Goal: Task Accomplishment & Management: Use online tool/utility

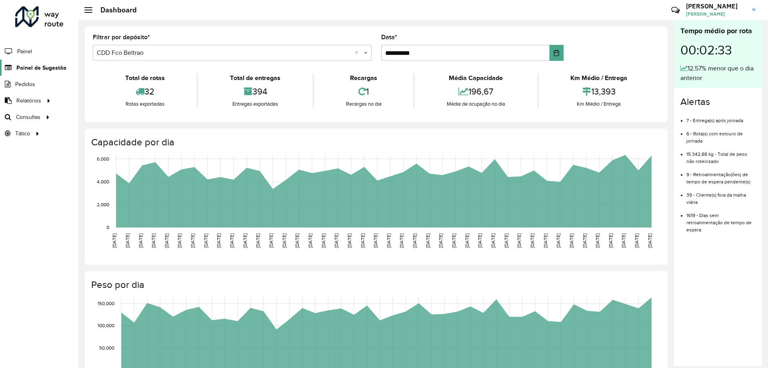
click at [43, 72] on span "Painel de Sugestão" at bounding box center [41, 68] width 50 height 8
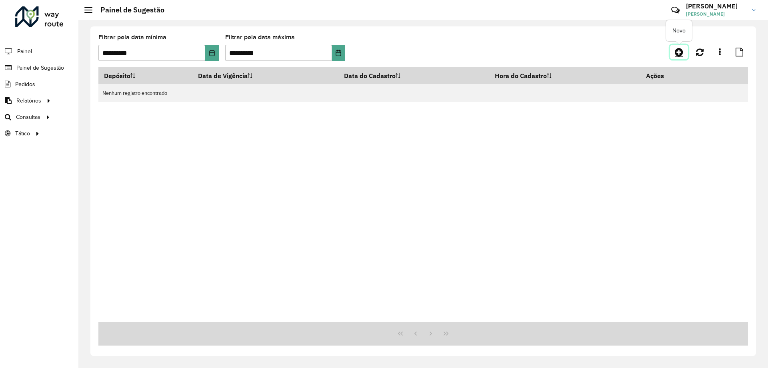
click at [675, 55] on icon at bounding box center [679, 52] width 8 height 10
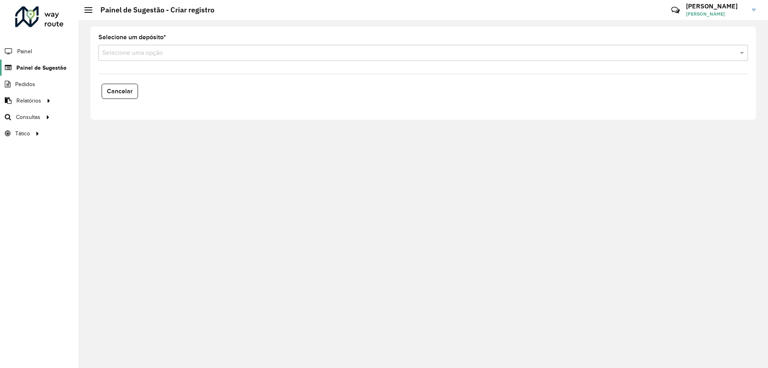
click at [56, 65] on span "Painel de Sugestão" at bounding box center [41, 68] width 50 height 8
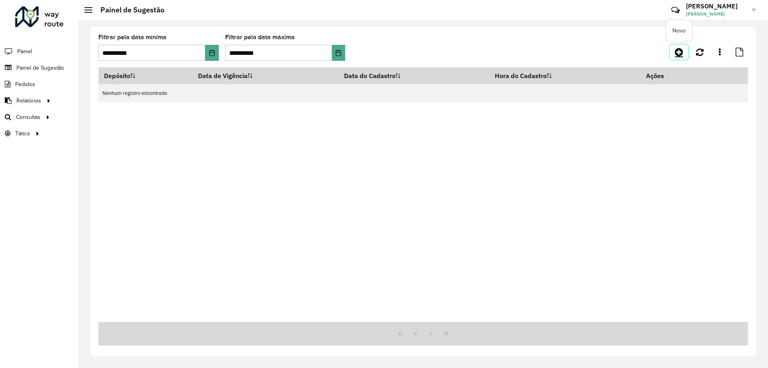
click at [681, 49] on icon at bounding box center [679, 52] width 8 height 10
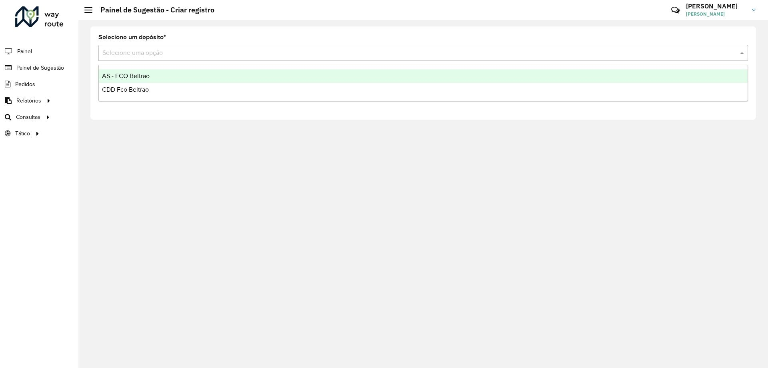
click at [509, 55] on input "text" at bounding box center [415, 53] width 626 height 10
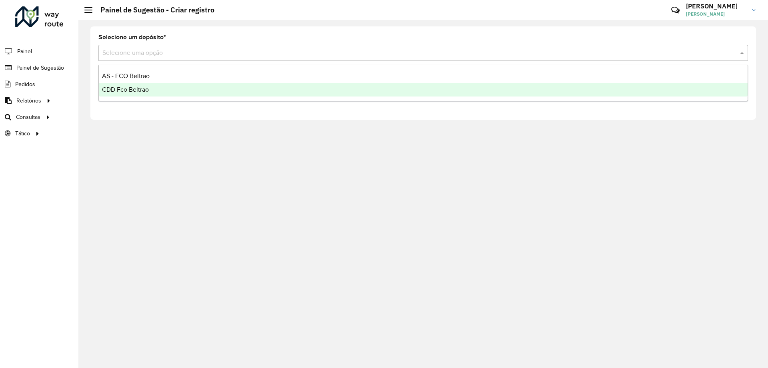
click at [156, 86] on div "CDD Fco Beltrao" at bounding box center [423, 90] width 649 height 14
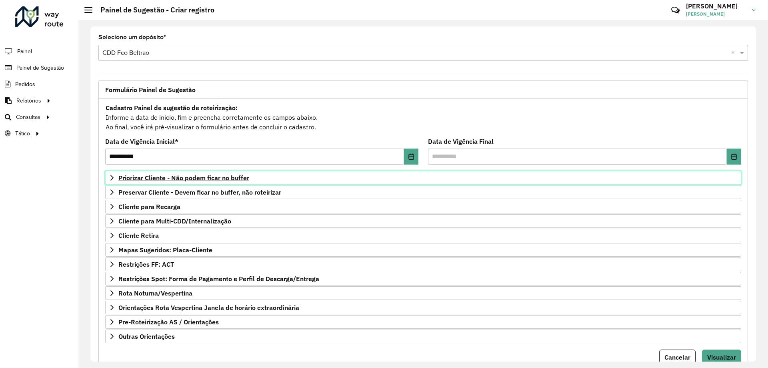
click at [213, 178] on span "Priorizar Cliente - Não podem ficar no buffer" at bounding box center [183, 177] width 131 height 6
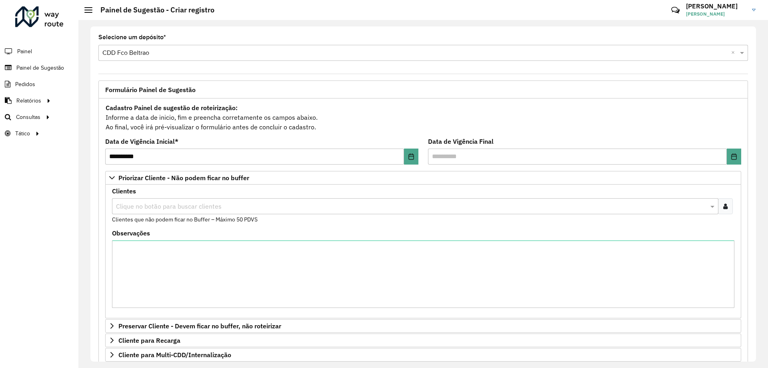
click at [207, 206] on input "text" at bounding box center [411, 207] width 595 height 10
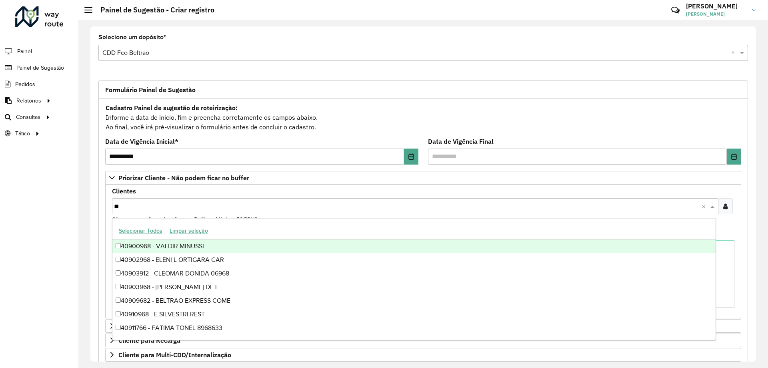
type input "*"
click at [321, 48] on input "text" at bounding box center [415, 53] width 626 height 10
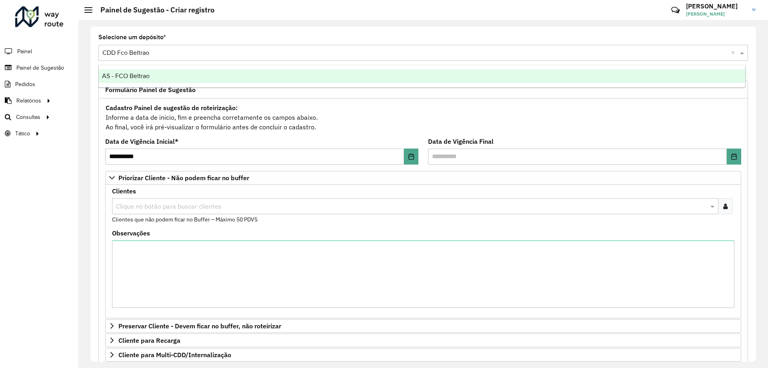
click at [336, 26] on div "**********" at bounding box center [423, 194] width 690 height 348
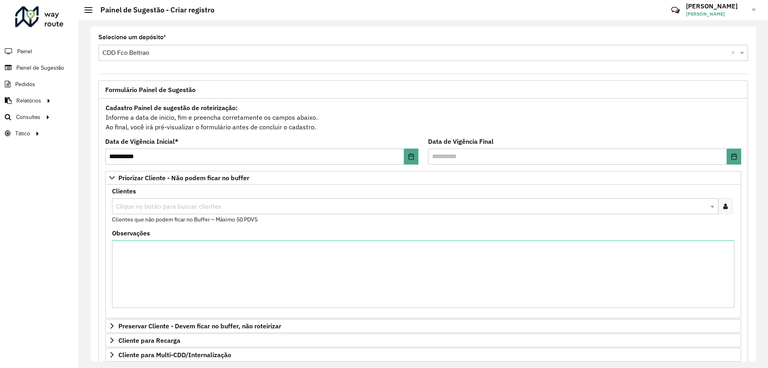
click at [362, 68] on div "**********" at bounding box center [423, 193] width 666 height 335
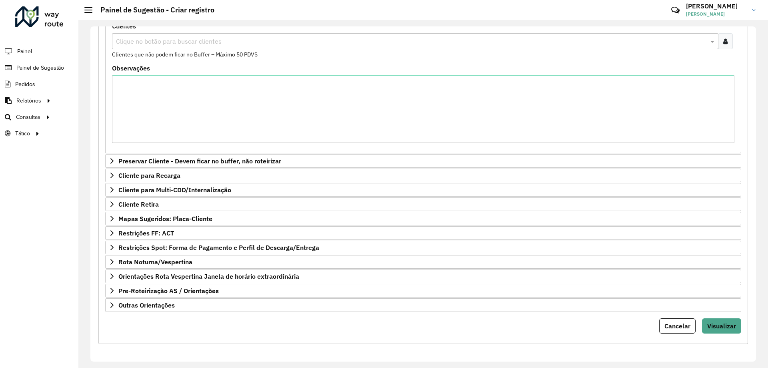
scroll to position [45, 0]
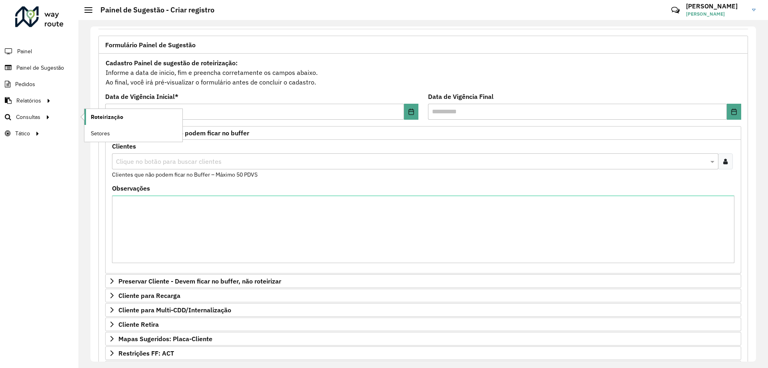
click at [107, 117] on span "Roteirização" at bounding box center [107, 117] width 32 height 8
click at [104, 132] on span "Setores" at bounding box center [101, 133] width 20 height 8
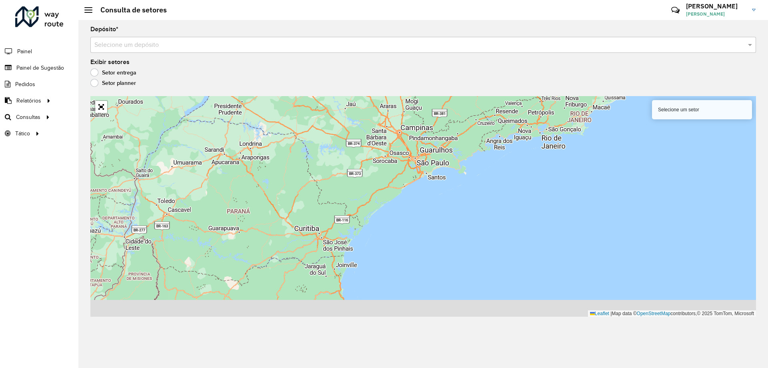
click at [141, 53] on div "Depósito * Selecione um depósito Exibir setores Setor entrega Setor planner Sel…" at bounding box center [423, 194] width 690 height 348
click at [143, 47] on input "text" at bounding box center [415, 45] width 642 height 10
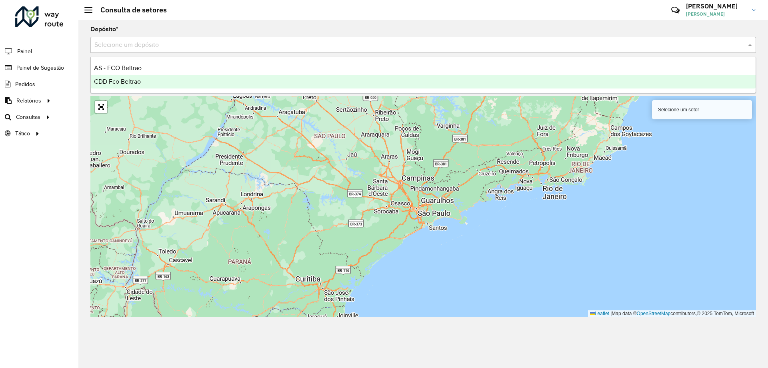
click at [134, 83] on span "CDD Fco Beltrao" at bounding box center [117, 81] width 47 height 7
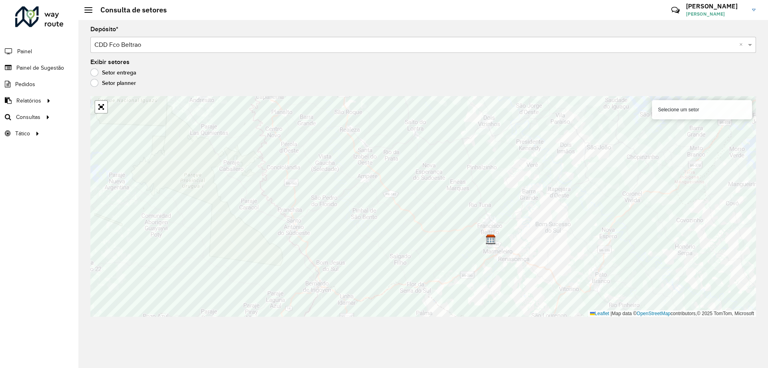
click at [97, 82] on label "Setor planner" at bounding box center [113, 83] width 46 height 8
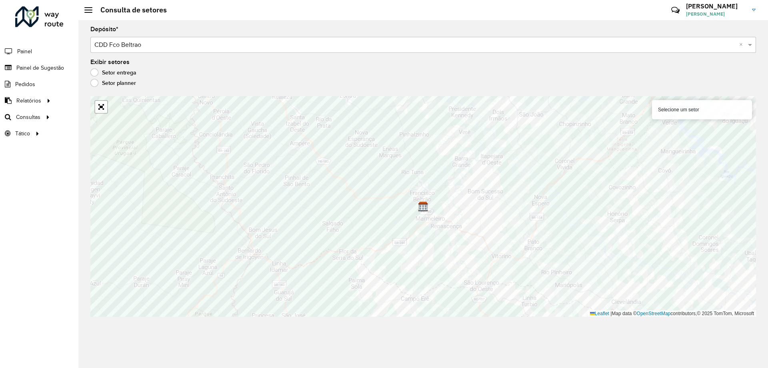
click at [92, 73] on label "Setor entrega" at bounding box center [113, 72] width 46 height 8
click at [104, 106] on link "Abrir mapa em tela cheia" at bounding box center [101, 107] width 12 height 12
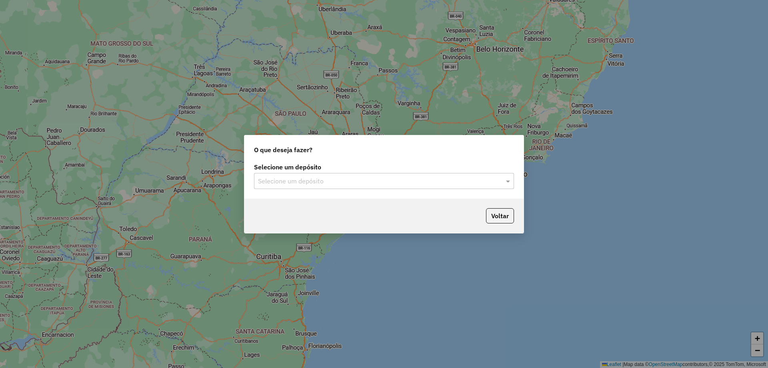
click at [329, 183] on input "text" at bounding box center [376, 181] width 236 height 10
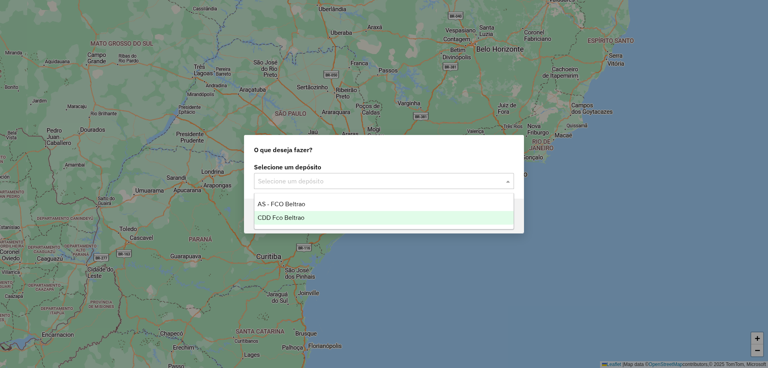
click at [309, 216] on div "CDD Fco Beltrao" at bounding box center [383, 218] width 259 height 14
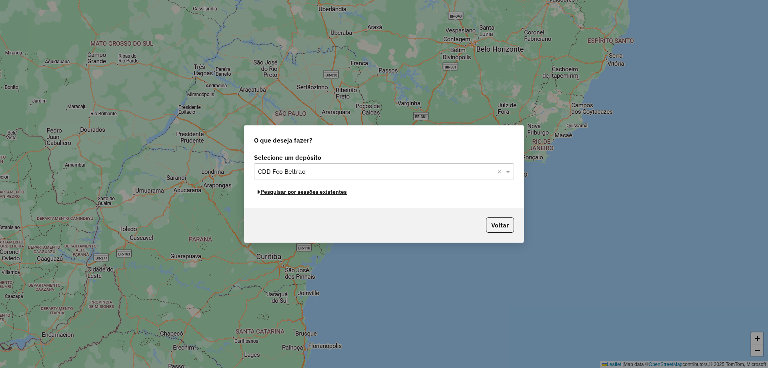
click at [330, 192] on button "Pesquisar por sessões existentes" at bounding box center [302, 192] width 96 height 12
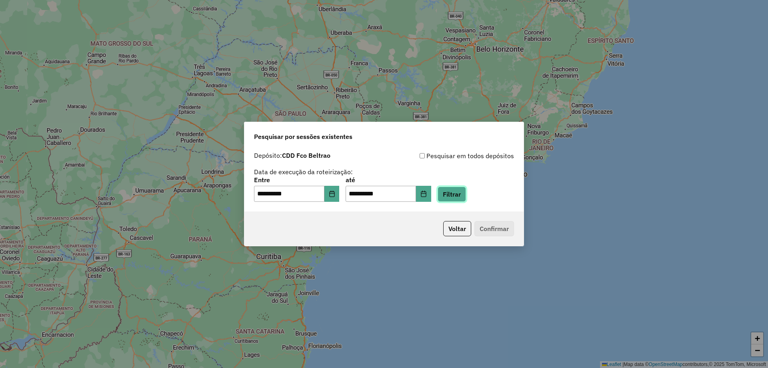
click at [457, 190] on button "Filtrar" at bounding box center [452, 193] width 28 height 15
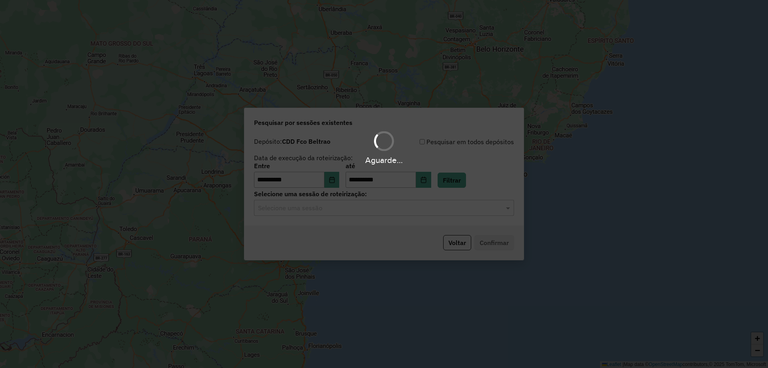
click at [410, 210] on input "text" at bounding box center [376, 208] width 236 height 10
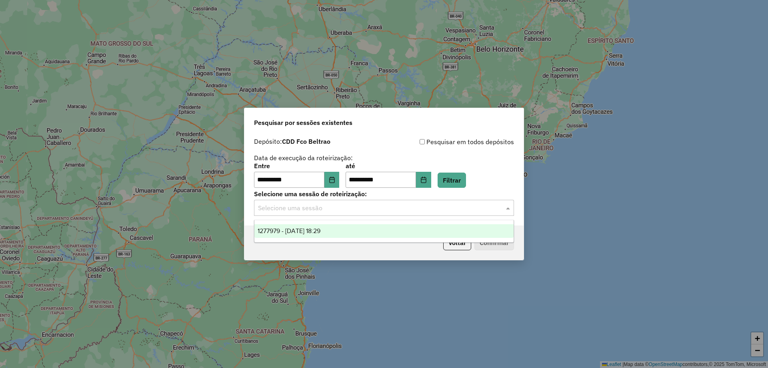
click at [367, 235] on div "1277979 - 18/09/2025 18:29" at bounding box center [383, 231] width 259 height 14
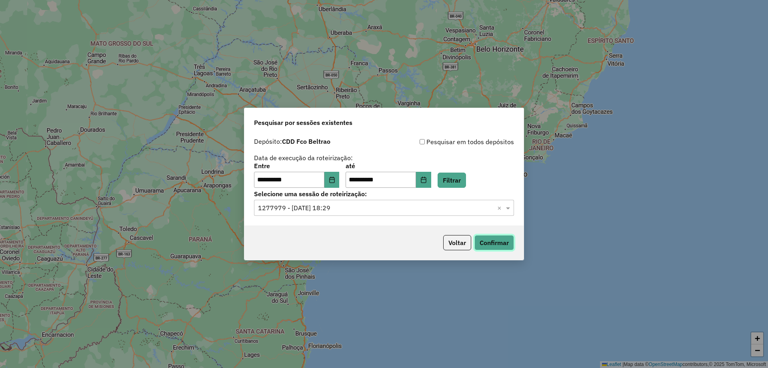
click at [488, 237] on button "Confirmar" at bounding box center [495, 242] width 40 height 15
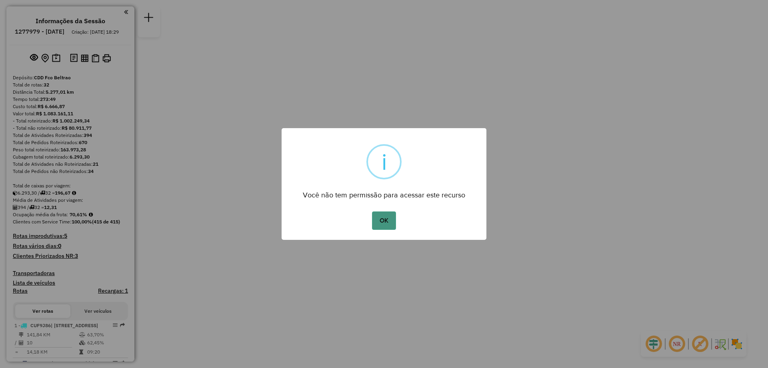
click at [375, 215] on button "OK" at bounding box center [384, 220] width 24 height 18
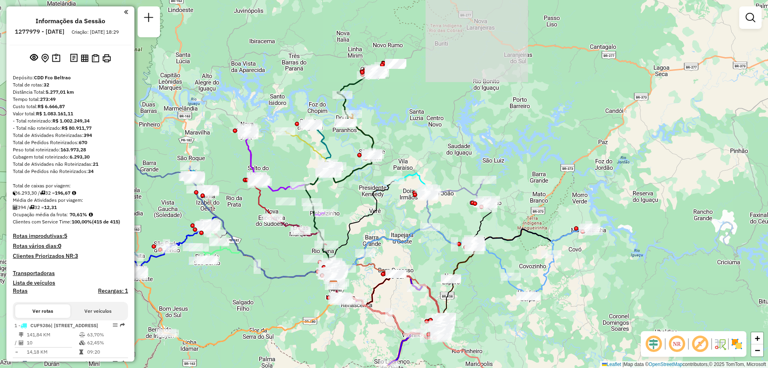
drag, startPoint x: 475, startPoint y: 147, endPoint x: 397, endPoint y: 146, distance: 78.8
click at [425, 248] on div "Janela de atendimento Grade de atendimento Capacidade Transportadoras Veículos …" at bounding box center [384, 184] width 768 height 368
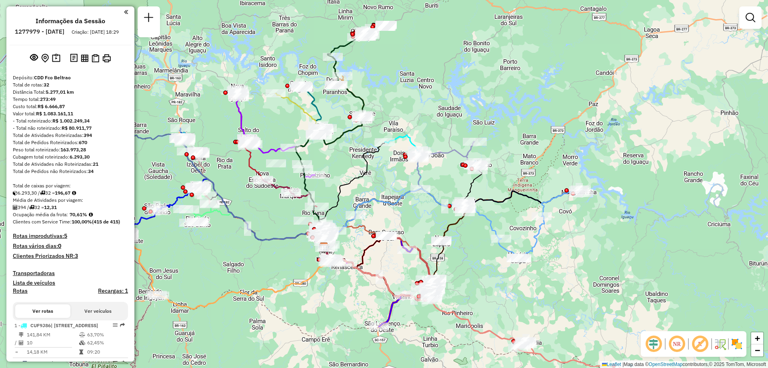
drag, startPoint x: 336, startPoint y: 198, endPoint x: 334, endPoint y: 185, distance: 13.4
click at [334, 185] on div "Janela de atendimento Grade de atendimento Capacidade Transportadoras Veículos …" at bounding box center [384, 184] width 768 height 368
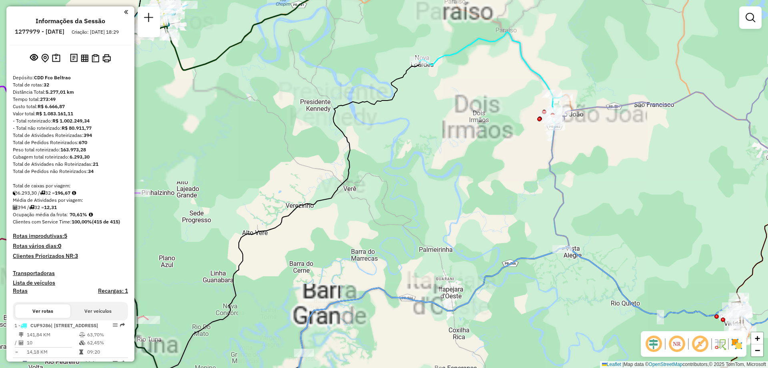
drag, startPoint x: 335, startPoint y: 174, endPoint x: 398, endPoint y: 234, distance: 87.5
click at [400, 236] on div "Janela de atendimento Grade de atendimento Capacidade Transportadoras Veículos …" at bounding box center [384, 184] width 768 height 368
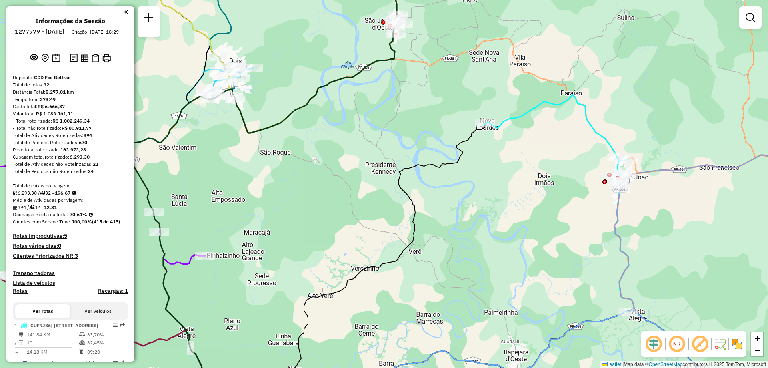
click at [284, 114] on icon at bounding box center [265, 183] width 273 height 441
select select "**********"
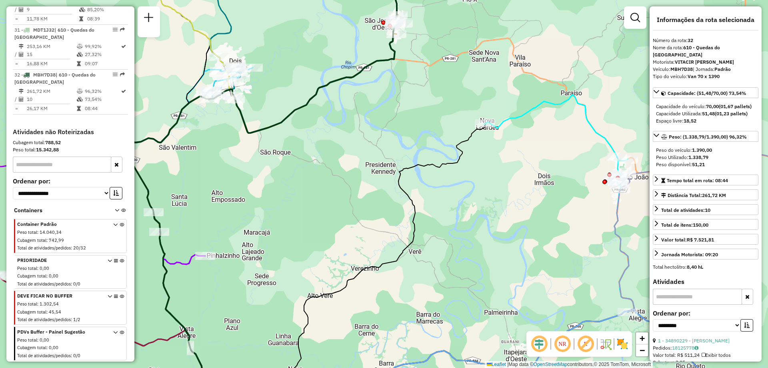
scroll to position [1505, 0]
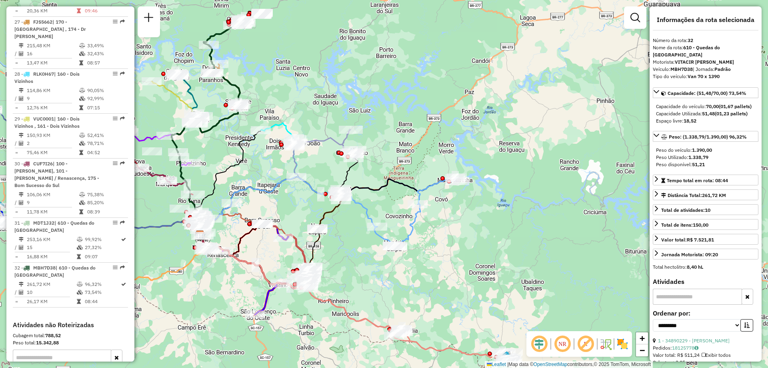
drag, startPoint x: 252, startPoint y: 130, endPoint x: 287, endPoint y: 165, distance: 49.8
click at [286, 165] on div "Janela de atendimento Grade de atendimento Capacidade Transportadoras Veículos …" at bounding box center [384, 184] width 768 height 368
